Goal: Task Accomplishment & Management: Manage account settings

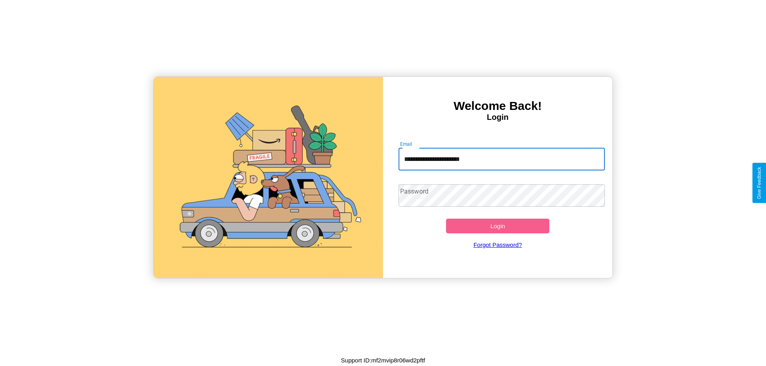
type input "**********"
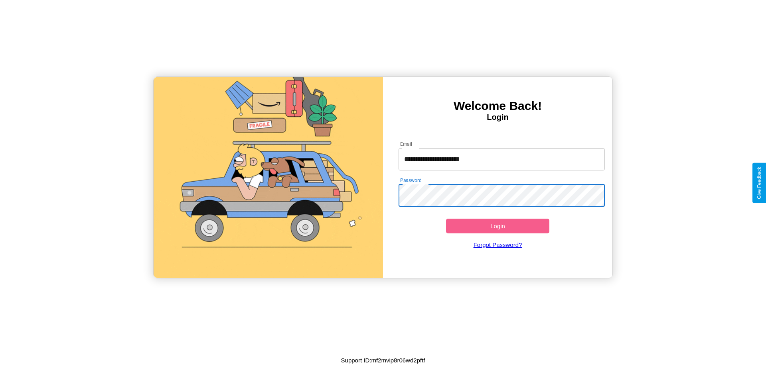
click at [497, 226] on button "Login" at bounding box center [497, 226] width 103 height 15
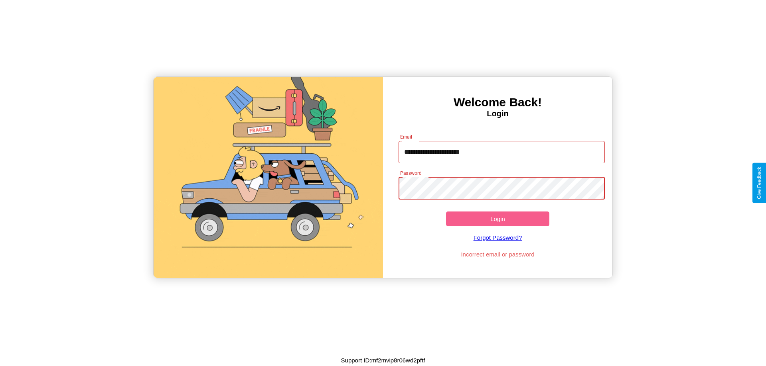
click at [497, 219] on button "Login" at bounding box center [497, 219] width 103 height 15
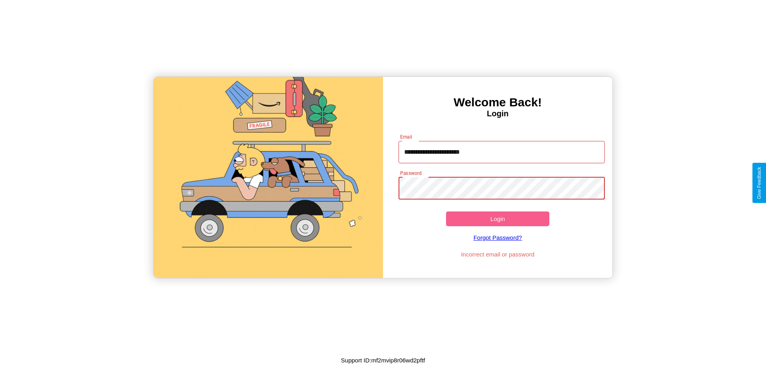
click at [497, 219] on button "Login" at bounding box center [497, 219] width 103 height 15
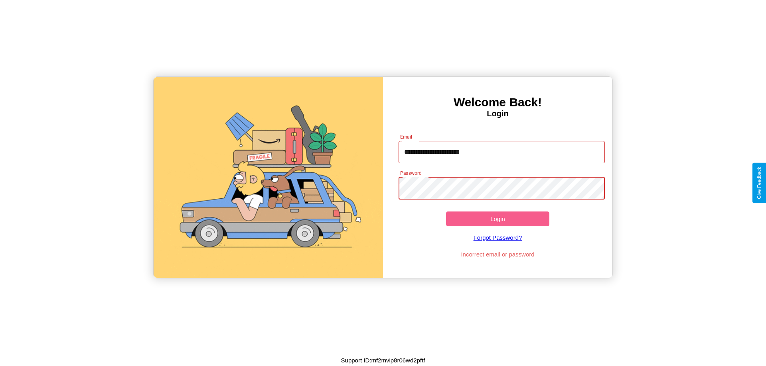
click at [497, 219] on button "Login" at bounding box center [497, 219] width 103 height 15
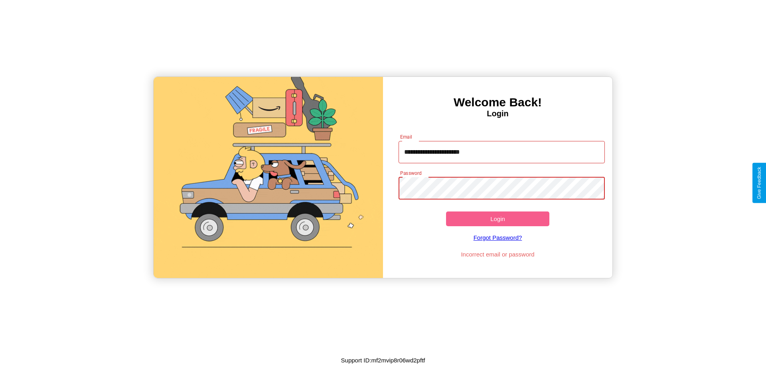
click at [497, 219] on button "Login" at bounding box center [497, 219] width 103 height 15
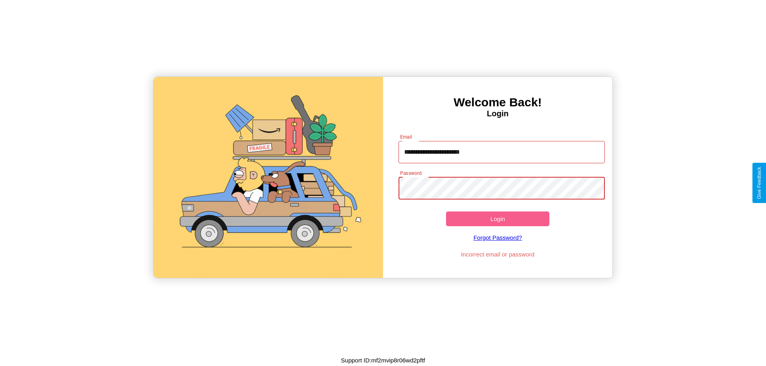
click at [497, 219] on button "Login" at bounding box center [497, 219] width 103 height 15
